Goal: Information Seeking & Learning: Find specific fact

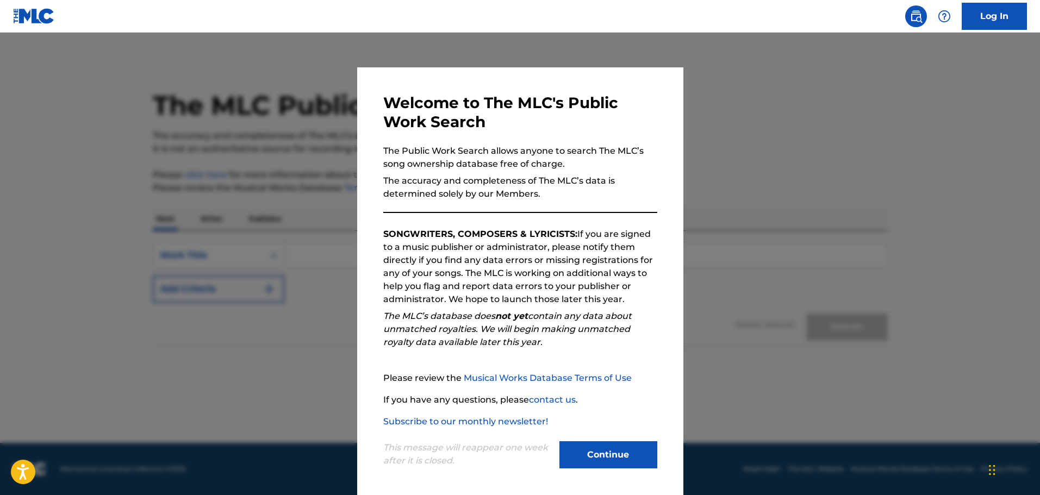
click at [625, 461] on button "Continue" at bounding box center [608, 454] width 98 height 27
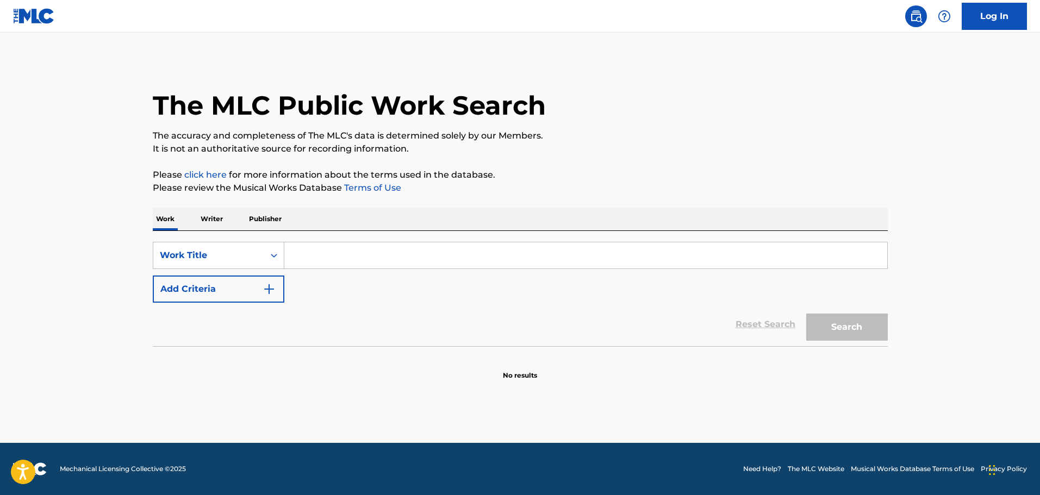
click at [365, 258] on input "Search Form" at bounding box center [585, 255] width 603 height 26
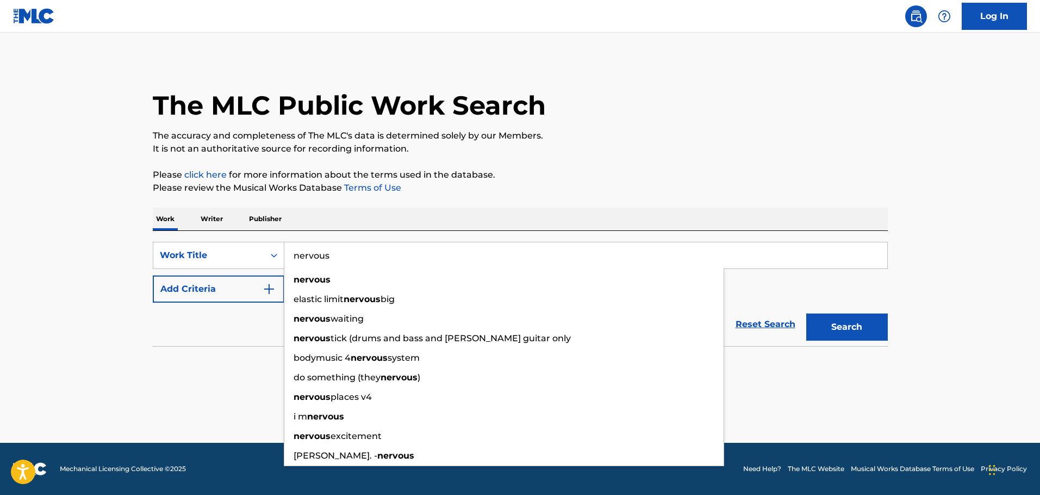
type input "nervous"
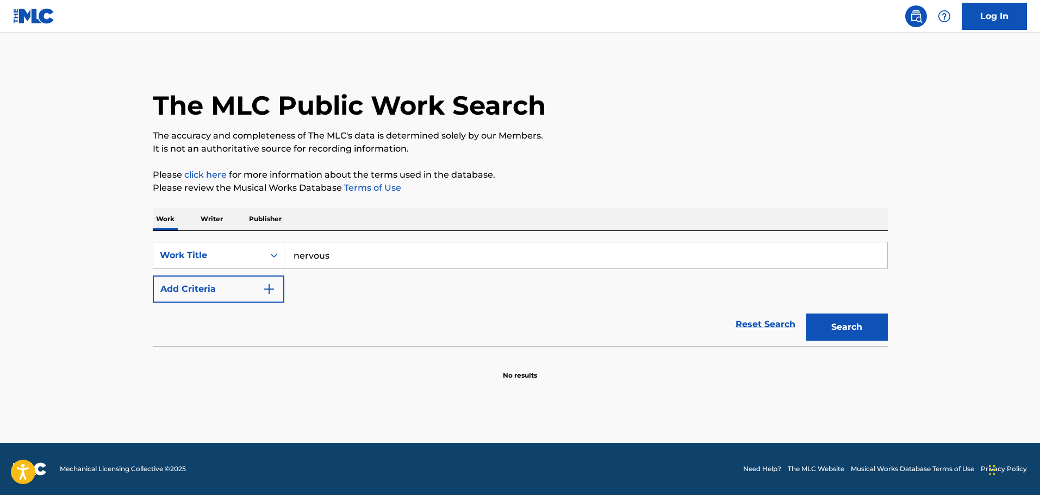
click at [264, 297] on button "Add Criteria" at bounding box center [219, 289] width 132 height 27
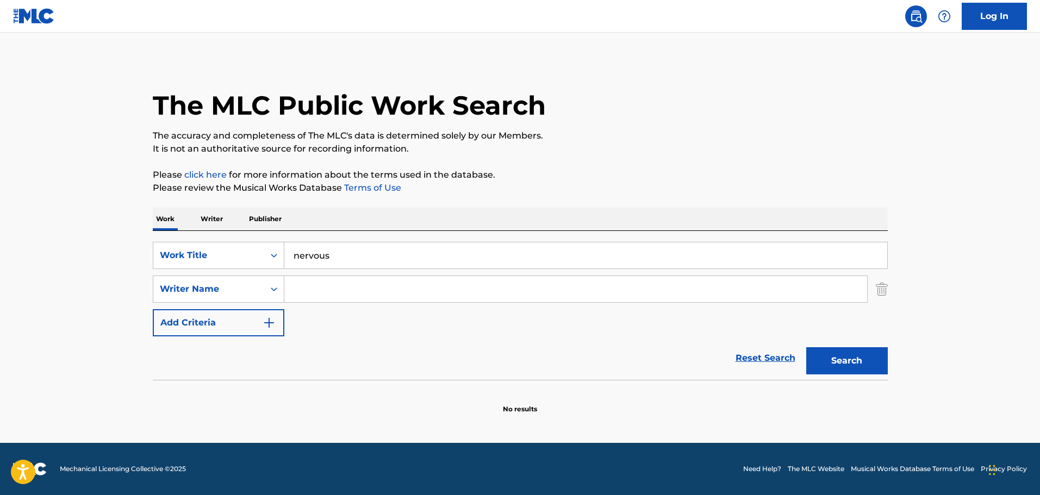
click at [320, 285] on input "Search Form" at bounding box center [575, 289] width 583 height 26
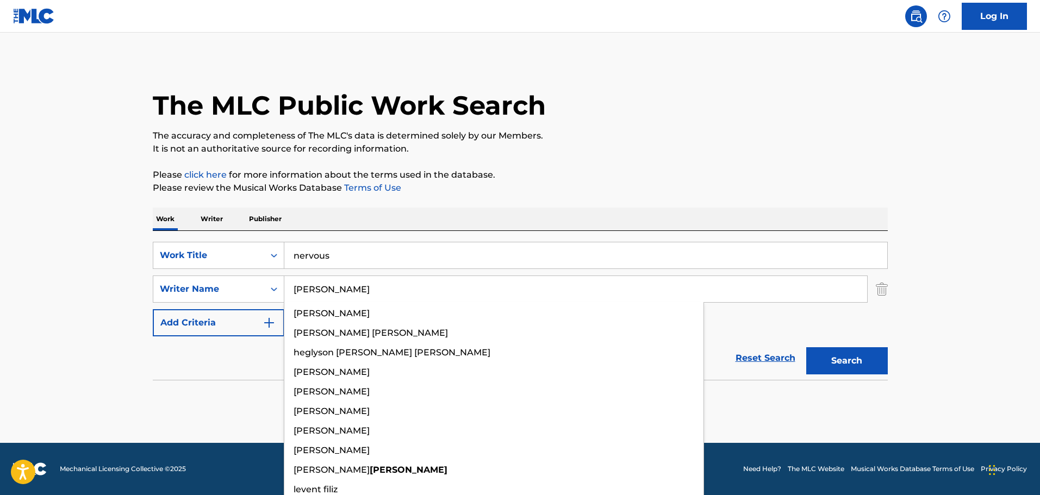
type input "[PERSON_NAME]"
click at [806, 347] on button "Search" at bounding box center [847, 360] width 82 height 27
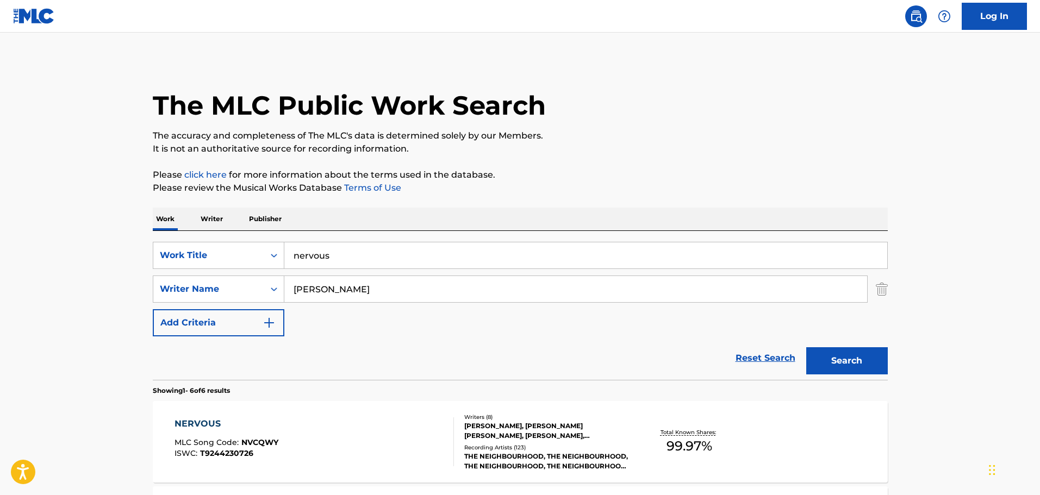
click at [641, 173] on p "Please click here for more information about the terms used in the database." at bounding box center [520, 174] width 735 height 13
click at [304, 258] on input "nervous" at bounding box center [585, 255] width 603 height 26
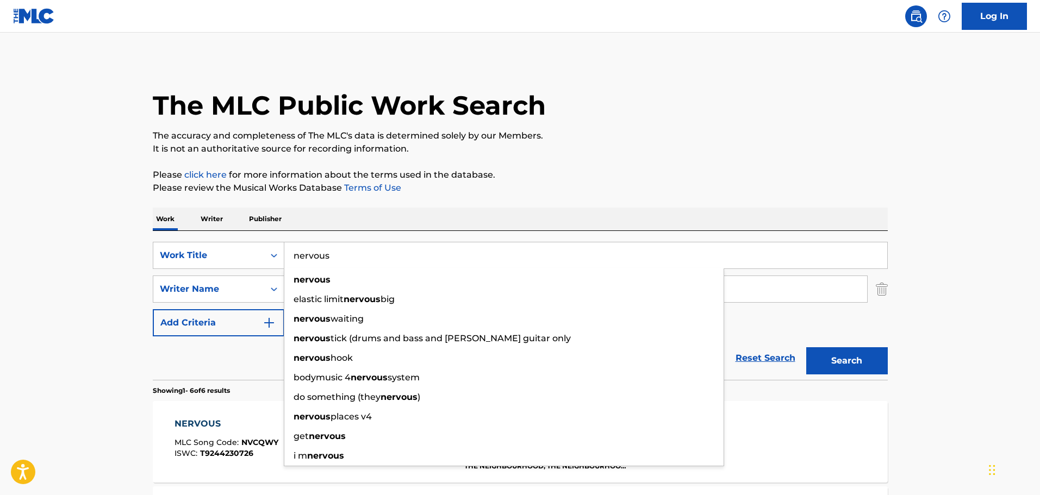
paste input "NEVER CALL ME"
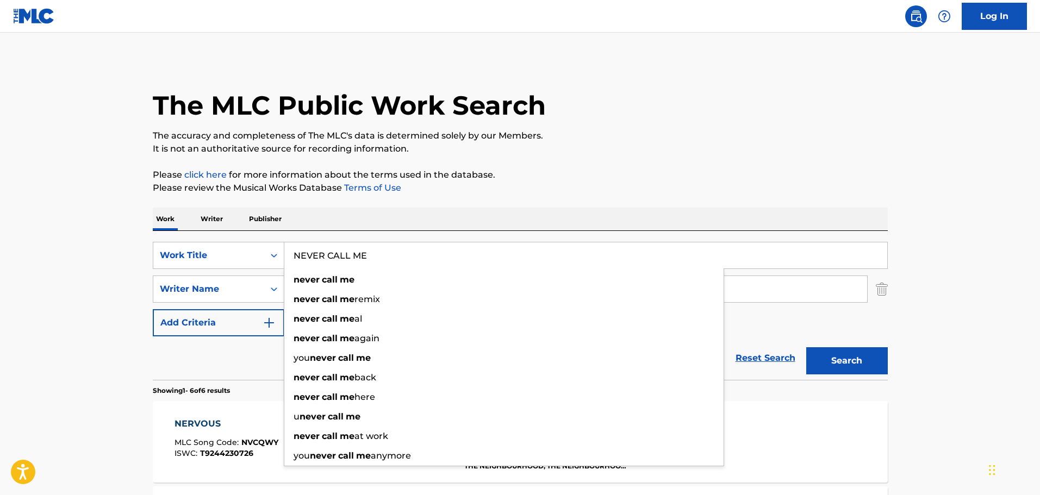
click at [847, 361] on button "Search" at bounding box center [847, 360] width 82 height 27
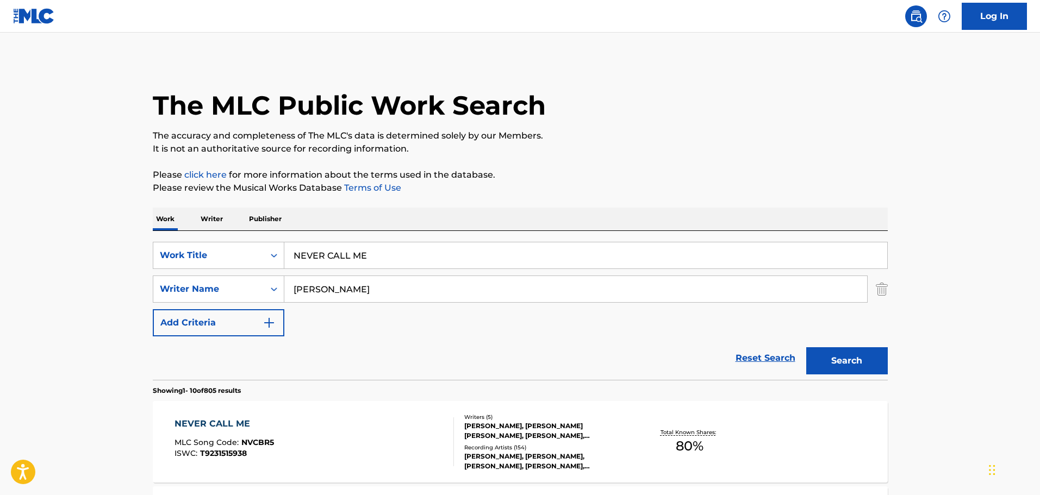
click at [331, 254] on input "NEVER CALL ME" at bounding box center [585, 255] width 603 height 26
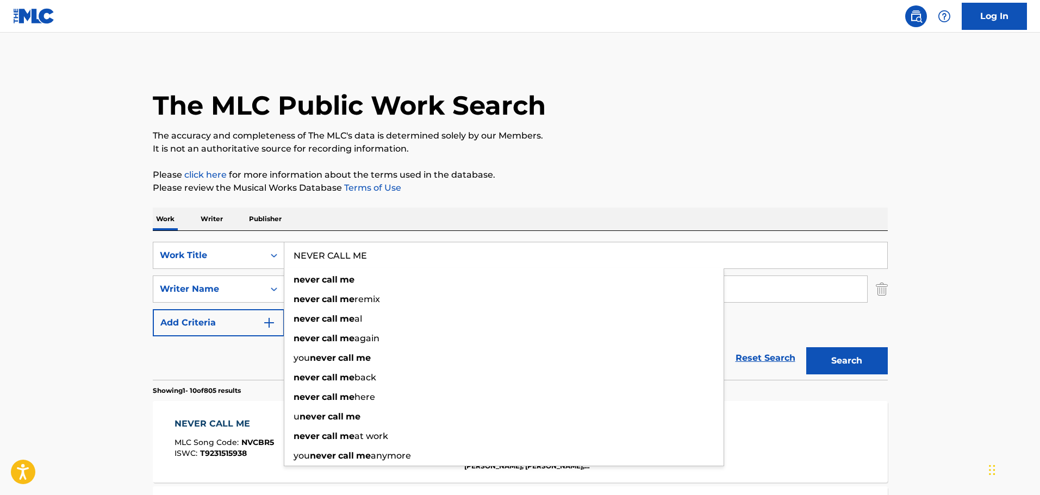
paste input "IGHTS WITH YOU"
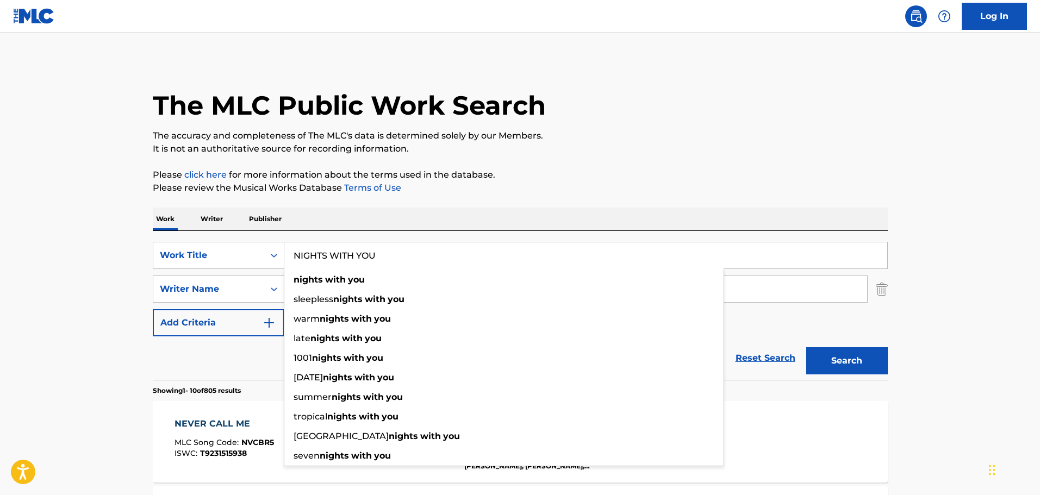
click at [845, 361] on button "Search" at bounding box center [847, 360] width 82 height 27
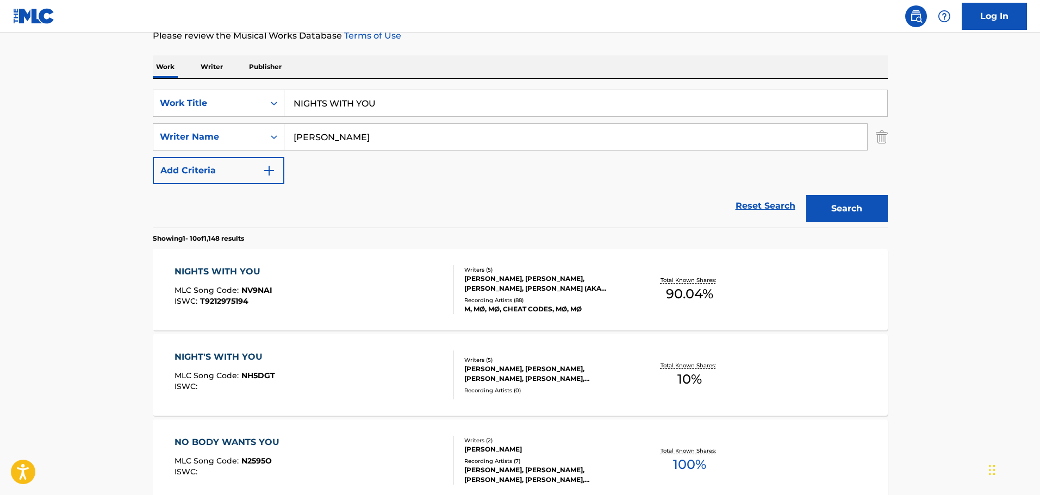
scroll to position [54, 0]
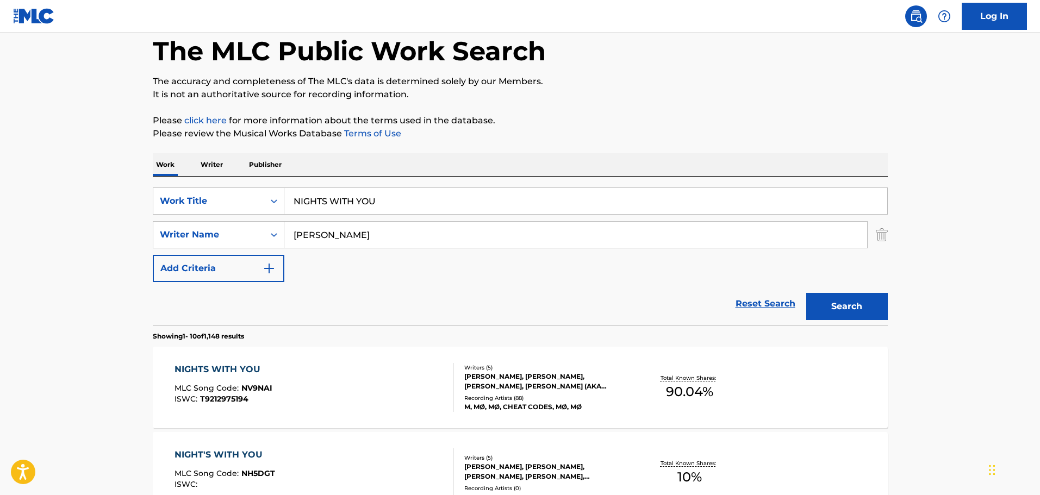
click at [339, 205] on input "NIGHTS WITH YOU" at bounding box center [585, 201] width 603 height 26
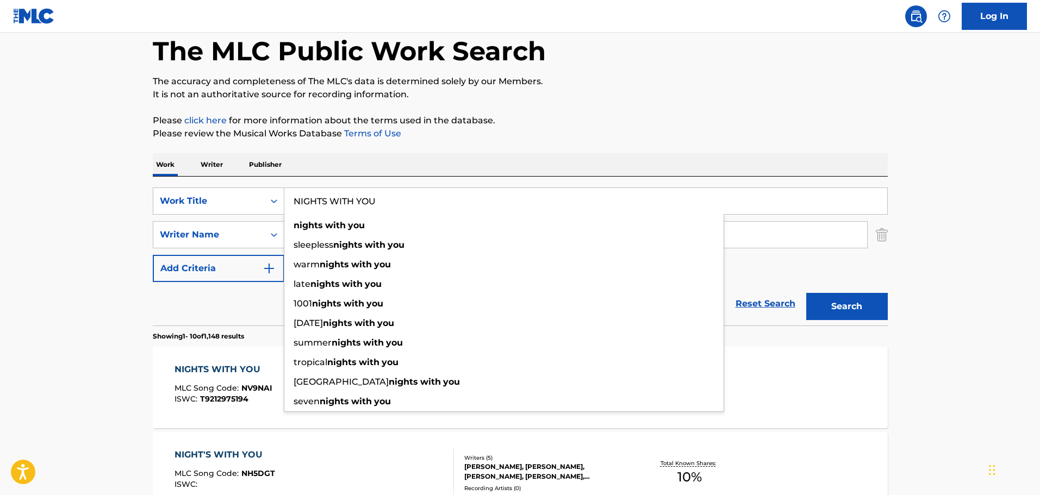
paste input "OT FOR RADIO"
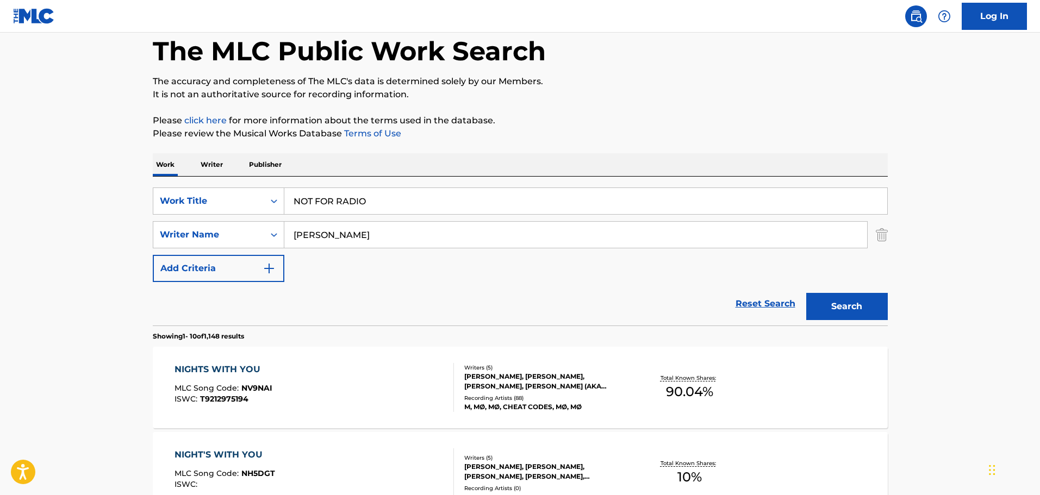
drag, startPoint x: 856, startPoint y: 308, endPoint x: 666, endPoint y: 147, distance: 249.1
click at [856, 308] on button "Search" at bounding box center [847, 306] width 82 height 27
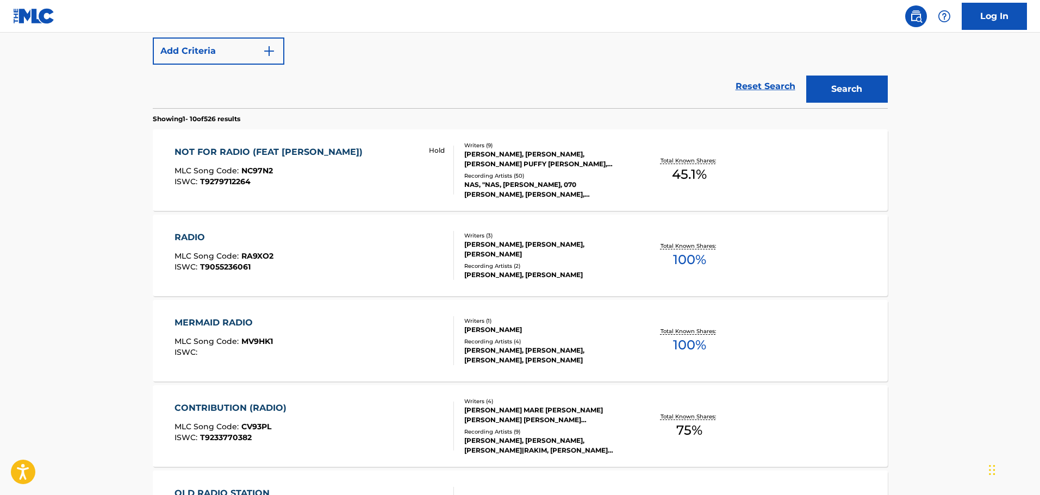
scroll to position [0, 0]
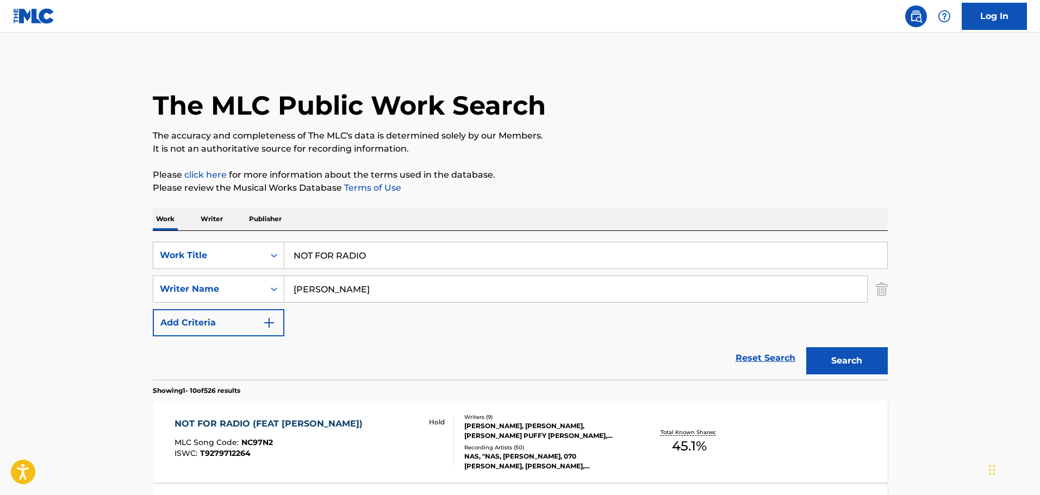
click at [354, 255] on input "NOT FOR RADIO" at bounding box center [585, 255] width 603 height 26
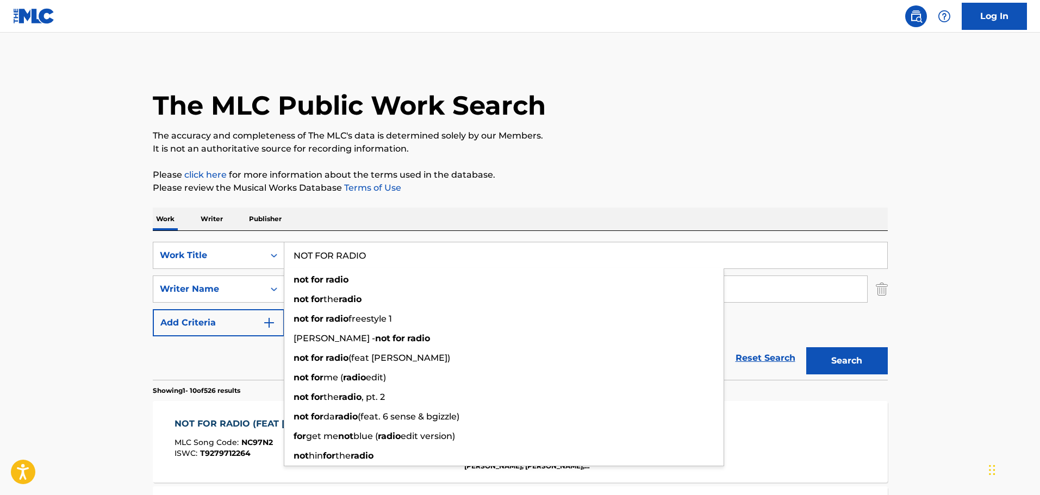
paste input "OFF THE GAS"
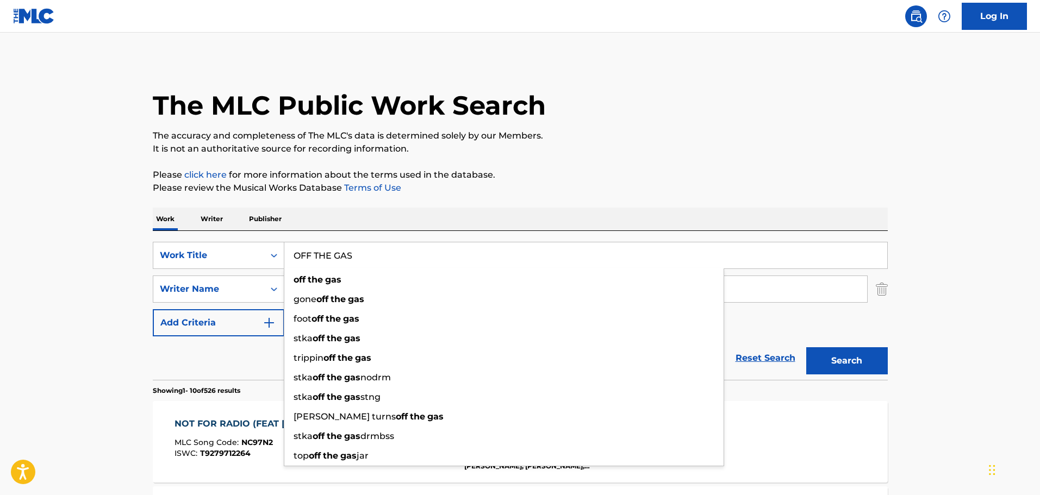
type input "OFF THE GAS"
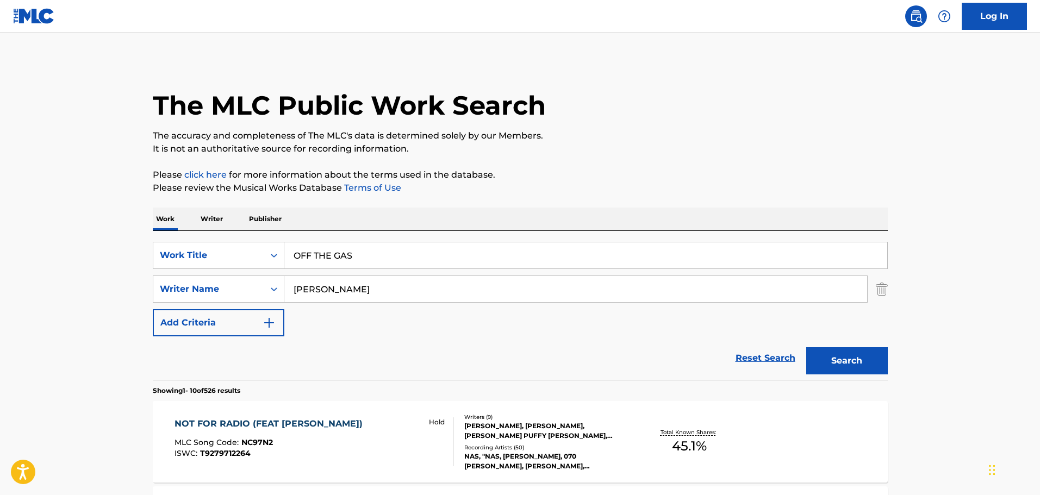
click at [845, 366] on button "Search" at bounding box center [847, 360] width 82 height 27
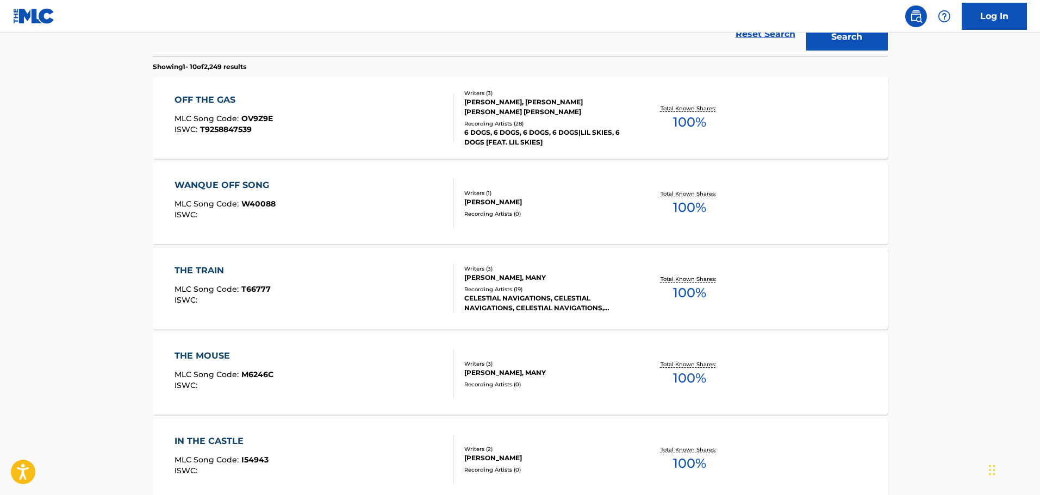
scroll to position [326, 0]
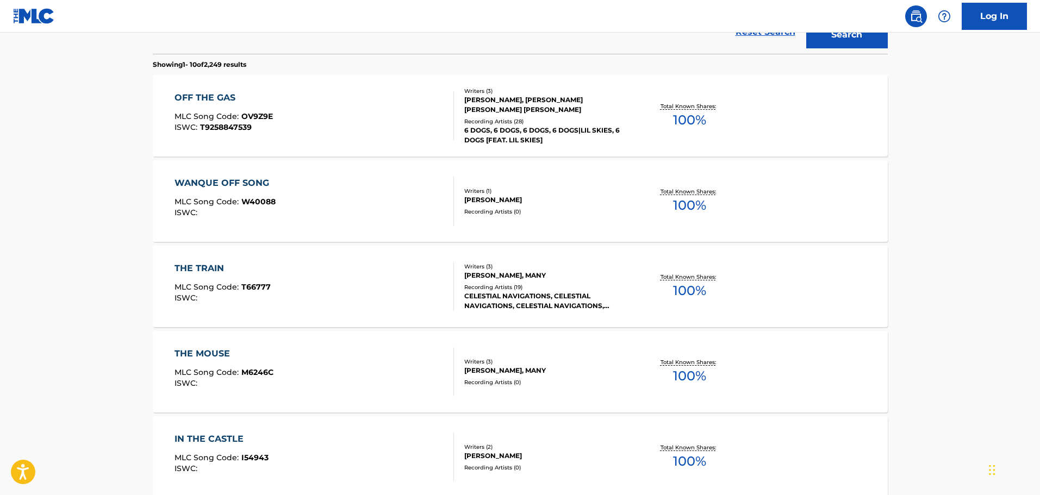
click at [299, 97] on div "OFF THE GAS MLC Song Code : OV9Z9E ISWC : T9258847539" at bounding box center [313, 115] width 279 height 49
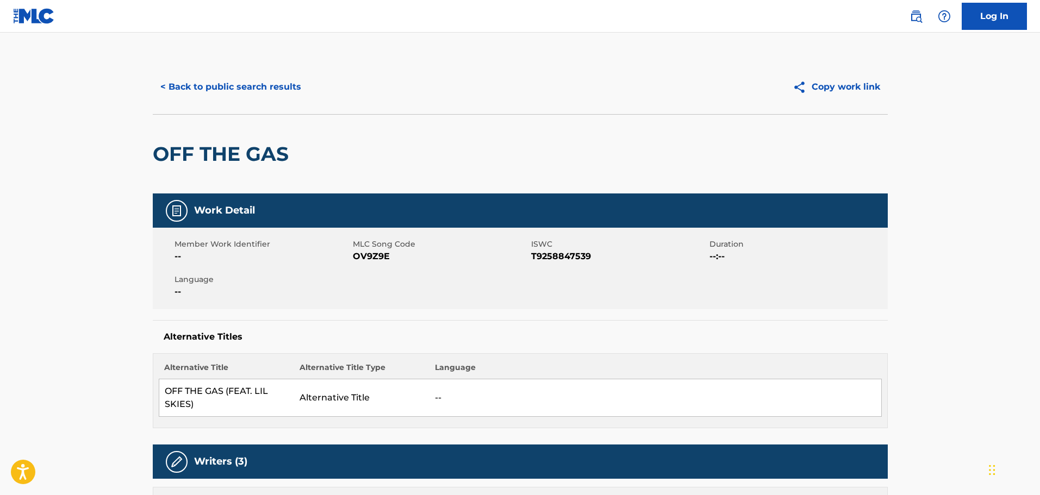
click at [235, 86] on button "< Back to public search results" at bounding box center [231, 86] width 156 height 27
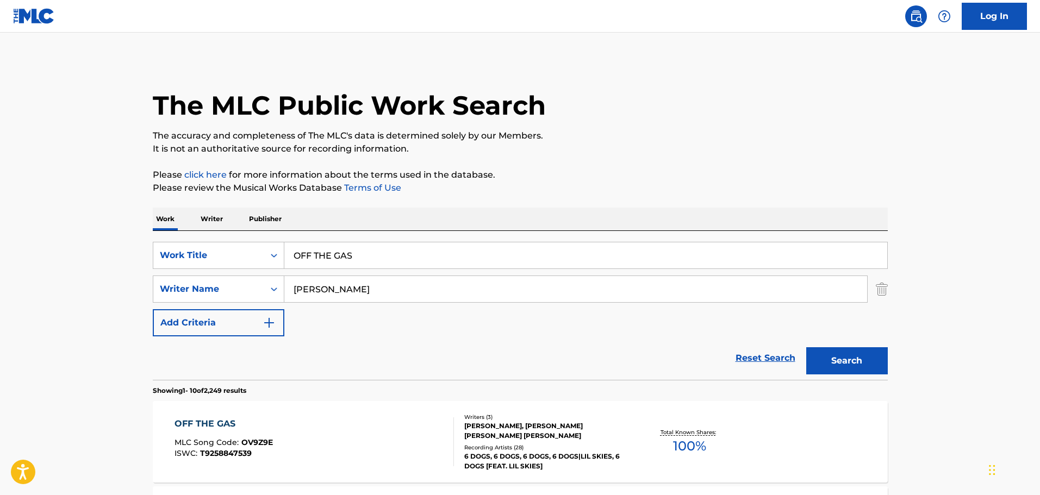
click at [328, 254] on input "OFF THE GAS" at bounding box center [585, 255] width 603 height 26
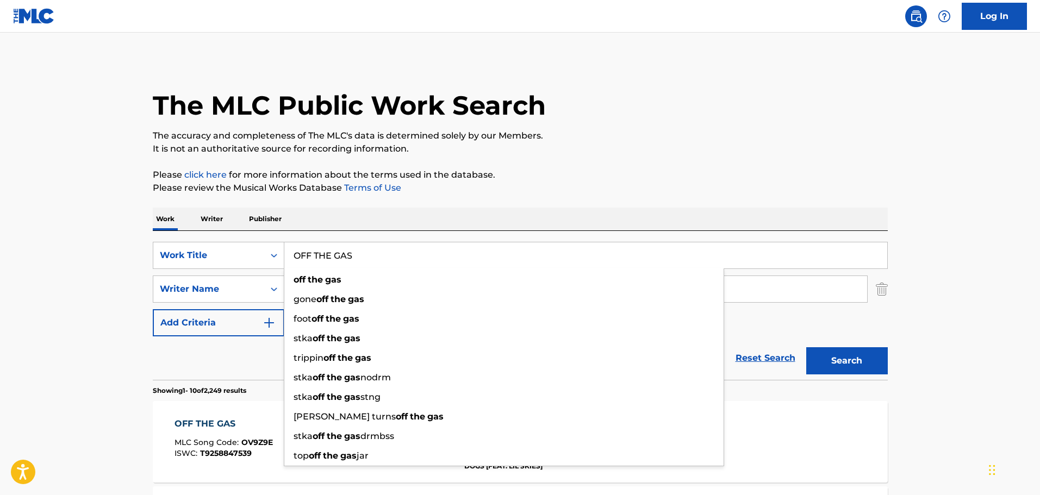
paste input "PARANOID"
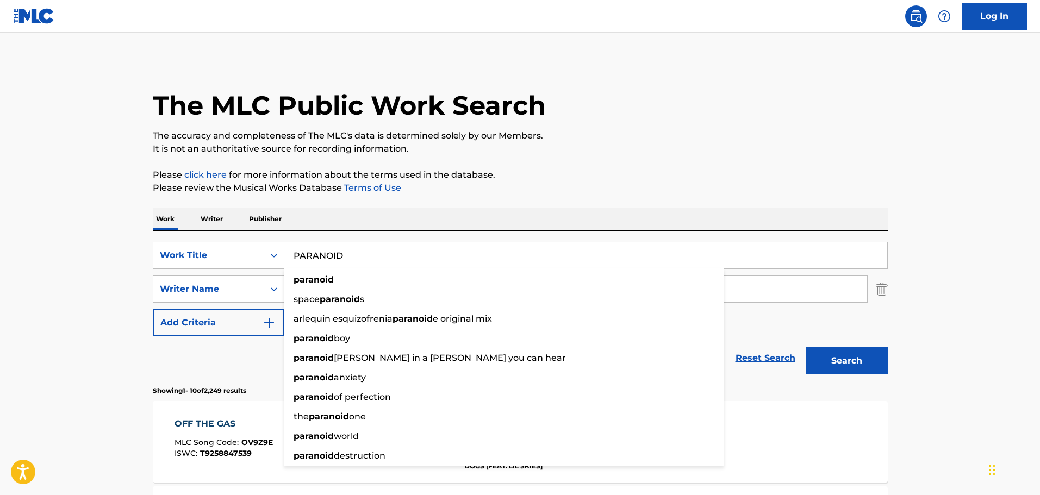
type input "PARANOID"
click at [673, 121] on div "The MLC Public Work Search" at bounding box center [520, 99] width 735 height 79
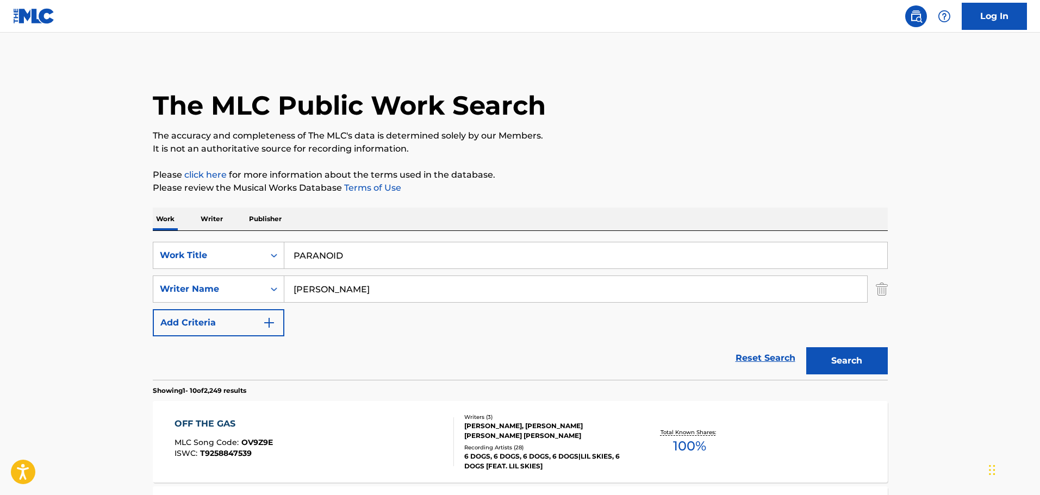
click at [853, 358] on button "Search" at bounding box center [847, 360] width 82 height 27
